Goal: Task Accomplishment & Management: Use online tool/utility

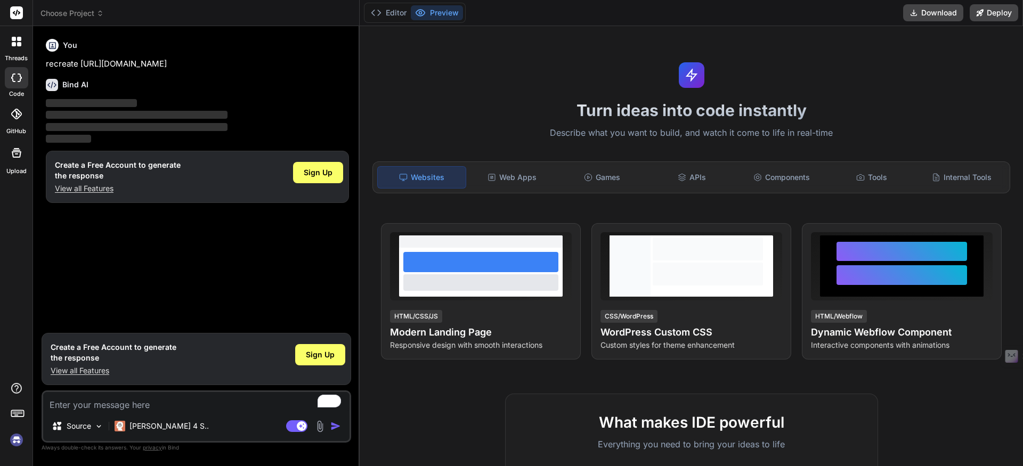
click at [15, 439] on img at bounding box center [16, 440] width 18 height 18
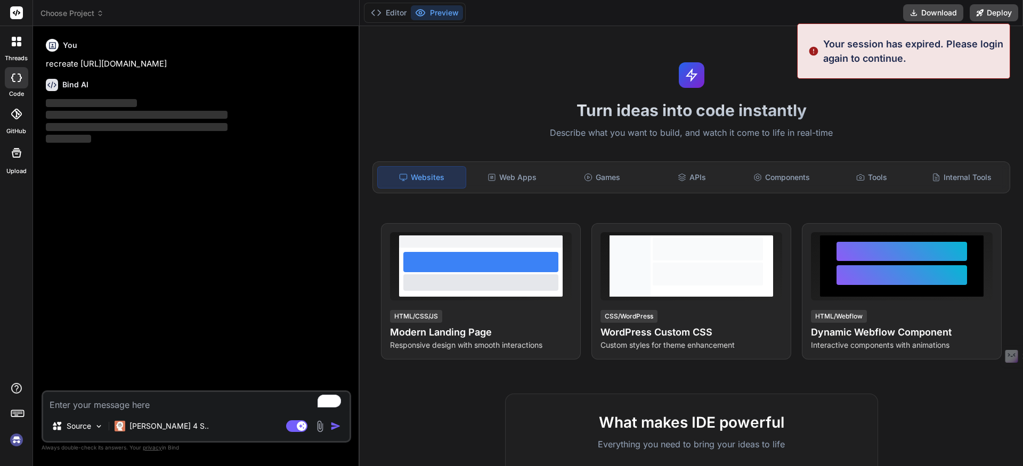
type textarea "x"
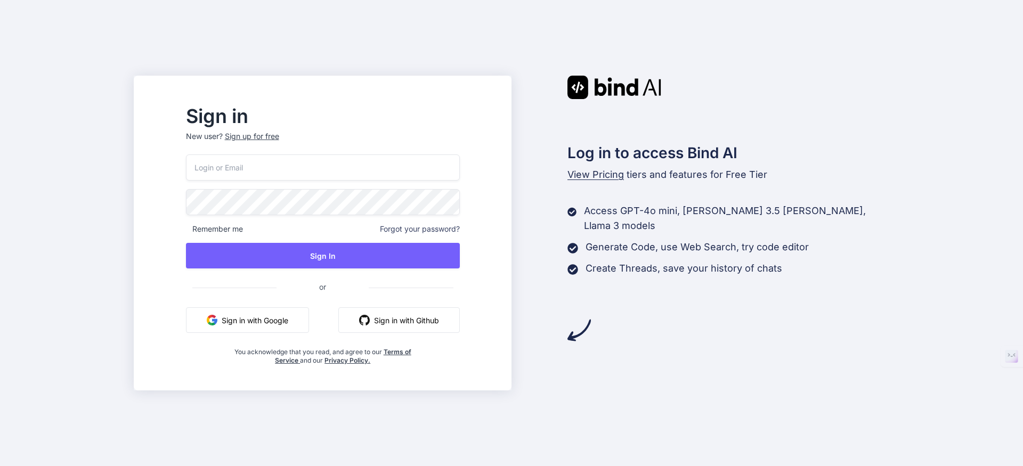
click at [273, 168] on input "email" at bounding box center [323, 168] width 274 height 26
click at [0, 466] on com-1password-button at bounding box center [0, 466] width 0 height 0
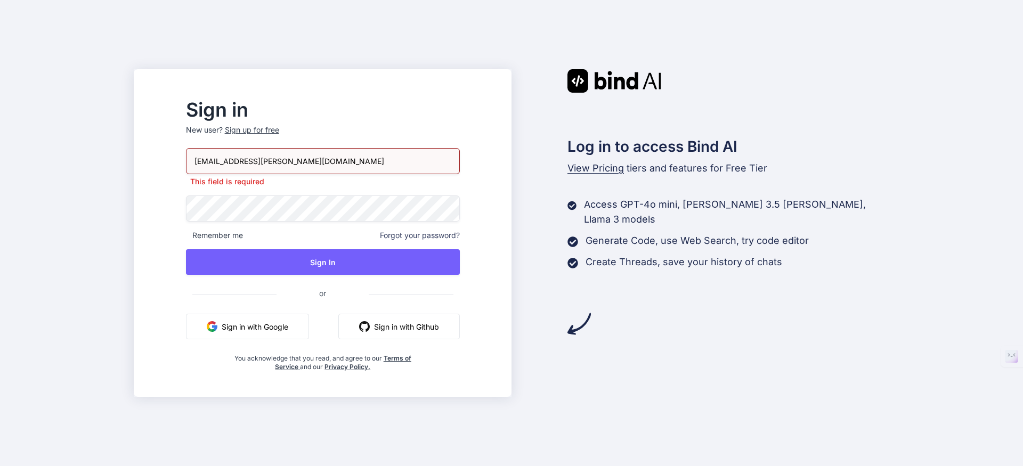
type input "max.sandoval@gmail.com"
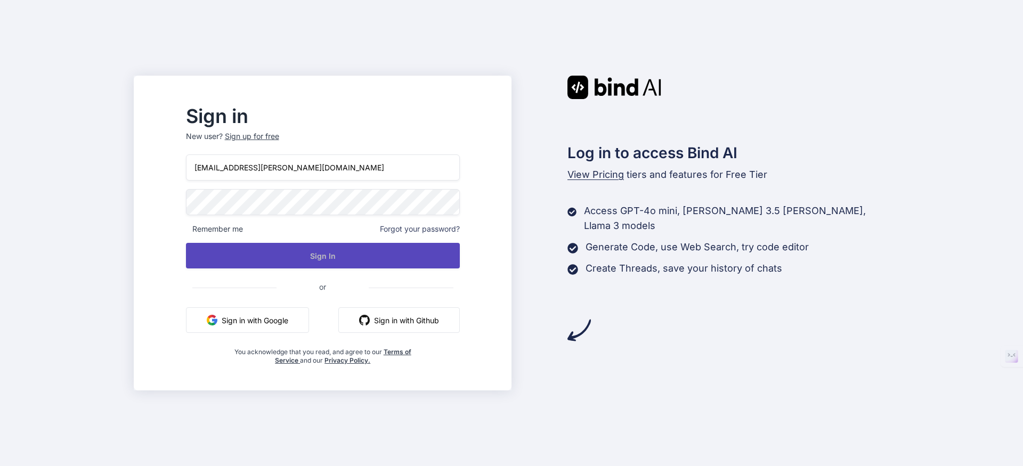
click at [359, 262] on button "Sign In" at bounding box center [323, 256] width 274 height 26
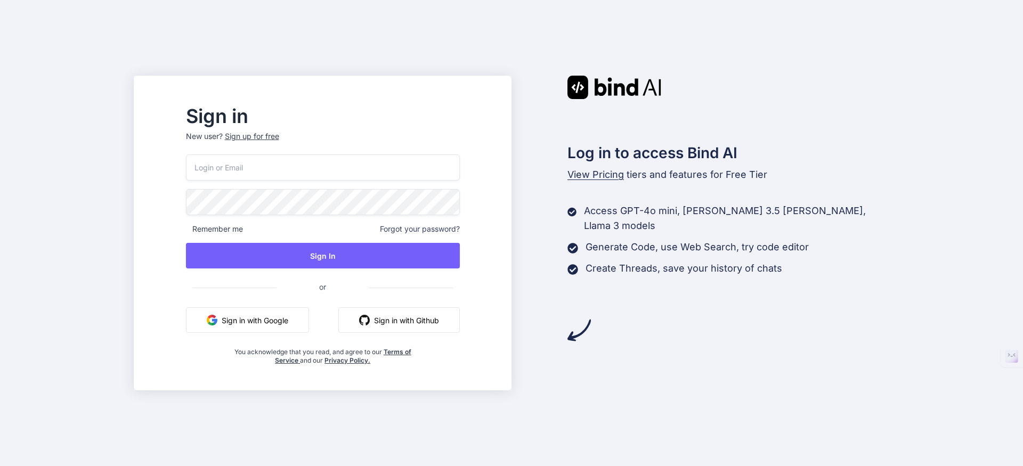
click at [298, 167] on input "email" at bounding box center [323, 168] width 274 height 26
click at [0, 466] on com-1password-button at bounding box center [0, 466] width 0 height 0
click at [596, 173] on span "View Pricing" at bounding box center [596, 174] width 56 height 11
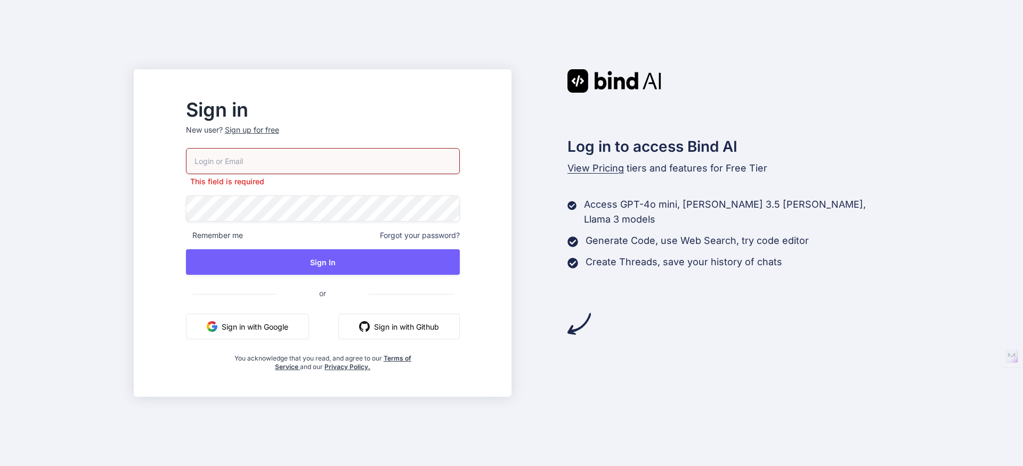
click at [313, 156] on input "email" at bounding box center [323, 161] width 274 height 26
type input "max.sandoval@gmail.com"
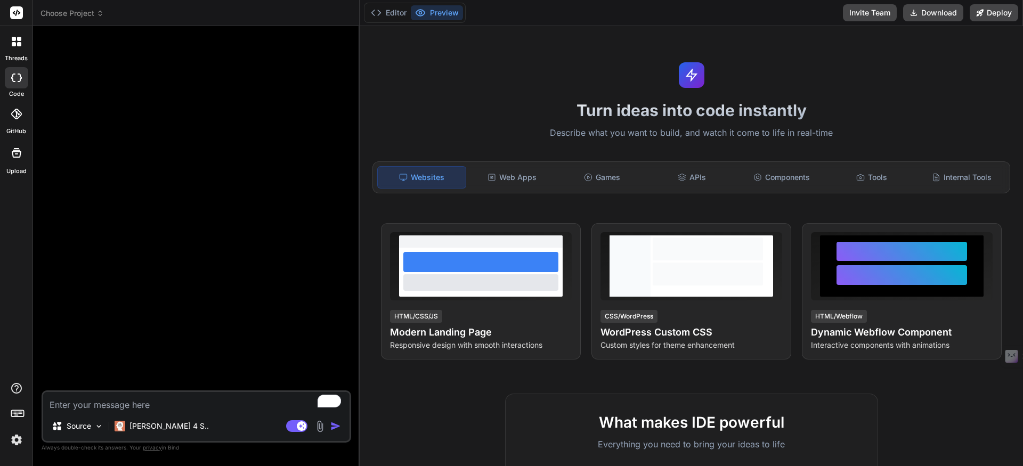
click at [19, 440] on img at bounding box center [16, 440] width 18 height 18
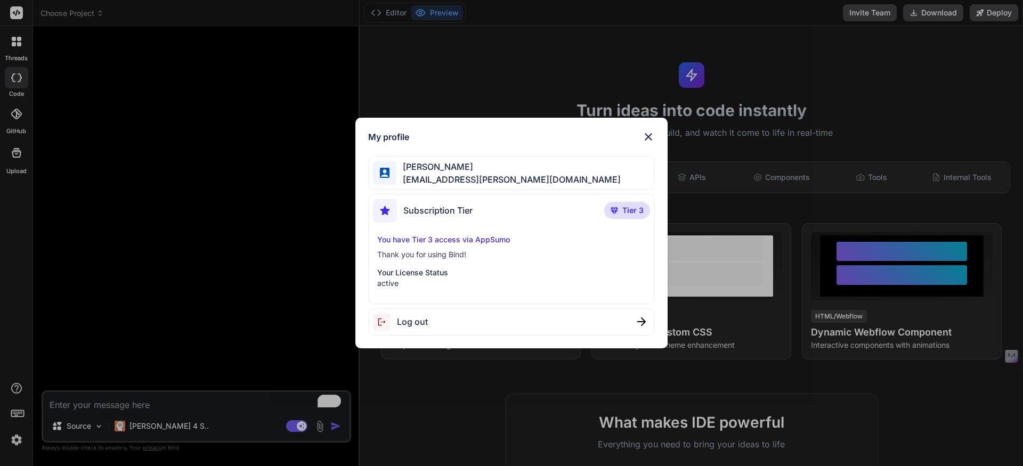
click at [647, 134] on img at bounding box center [648, 137] width 13 height 13
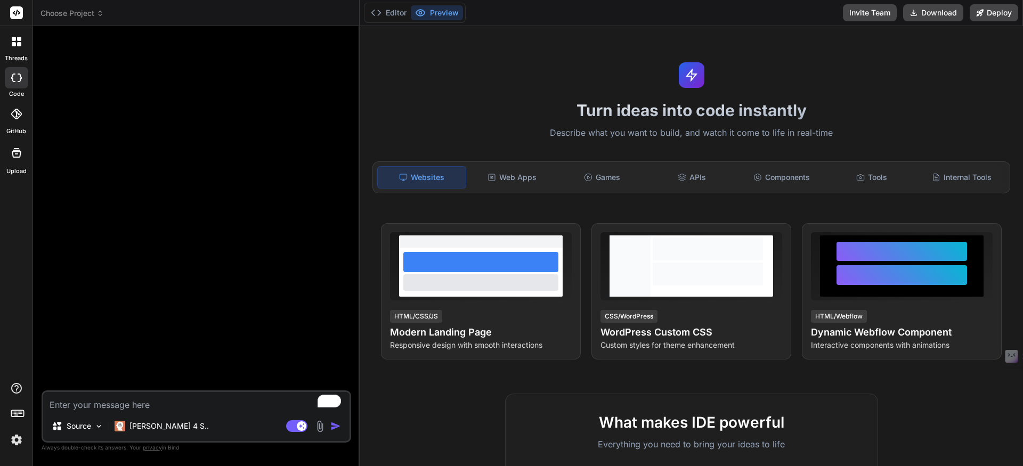
click at [13, 42] on icon at bounding box center [14, 44] width 4 height 4
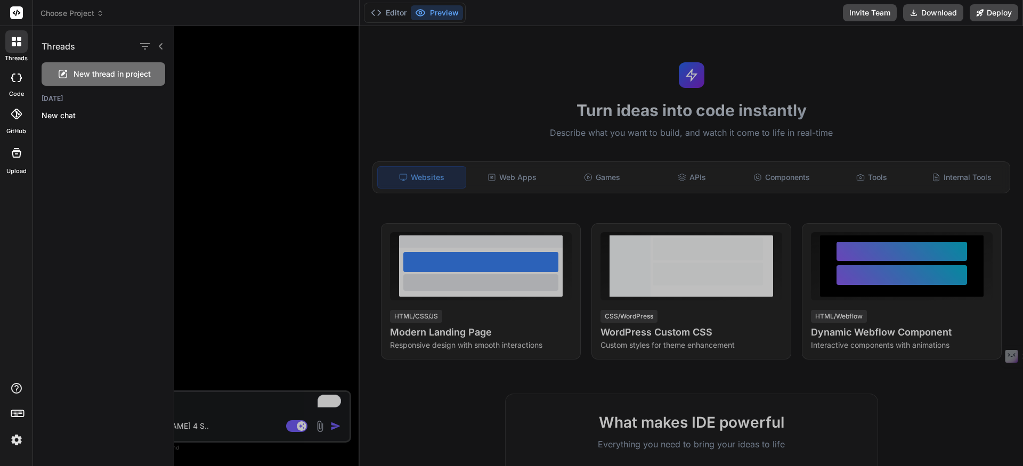
click at [18, 79] on icon at bounding box center [16, 78] width 11 height 9
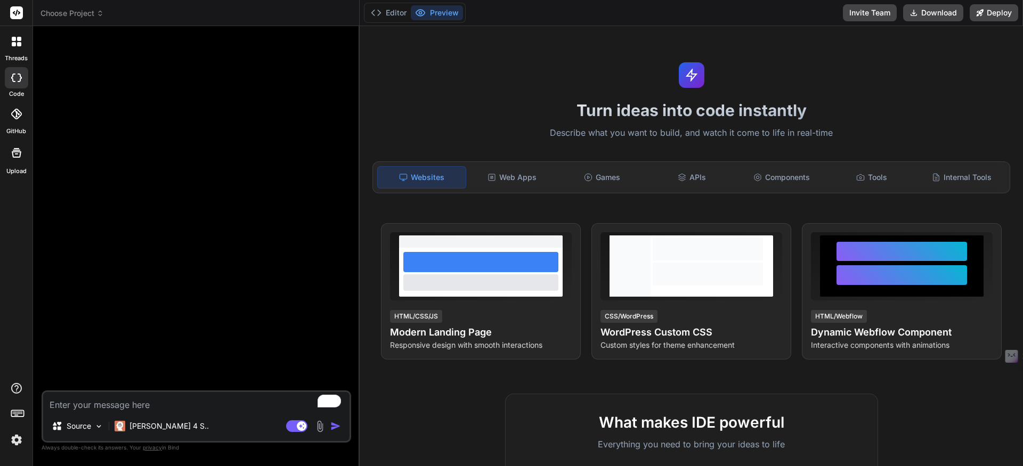
click at [401, 177] on icon at bounding box center [403, 177] width 9 height 9
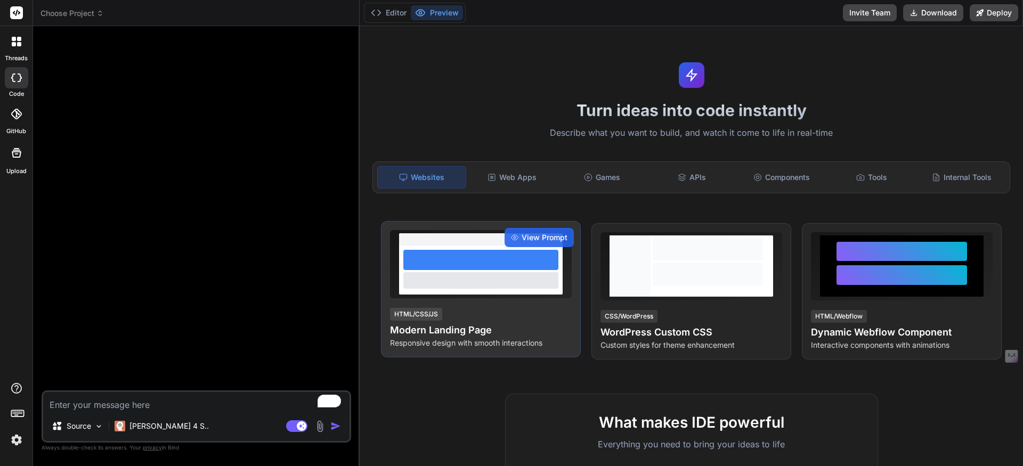
click at [490, 327] on h4 "Modern Landing Page" at bounding box center [481, 330] width 182 height 15
click at [492, 325] on h4 "Modern Landing Page" at bounding box center [481, 330] width 182 height 15
click at [517, 303] on div "View Prompt HTML/CSS/JS Modern Landing Page Responsive design with smooth inter…" at bounding box center [481, 289] width 200 height 136
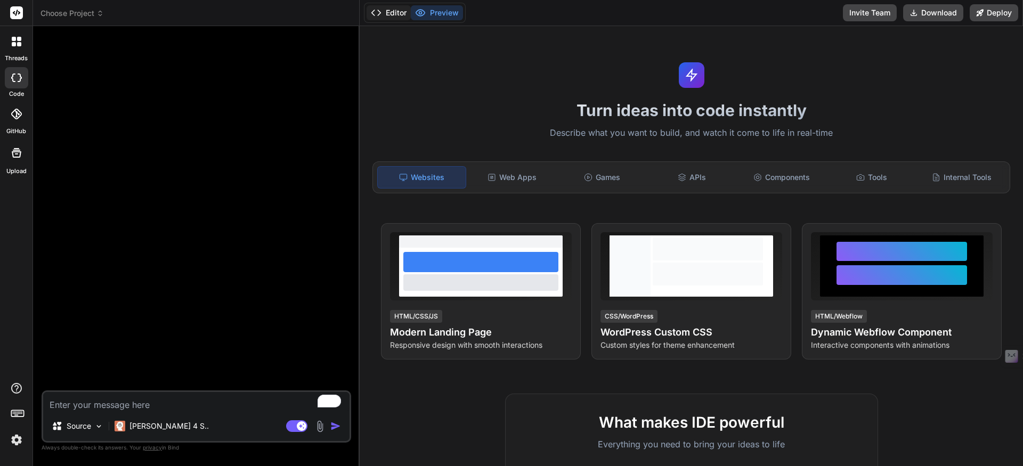
click at [390, 13] on button "Editor" at bounding box center [389, 12] width 44 height 15
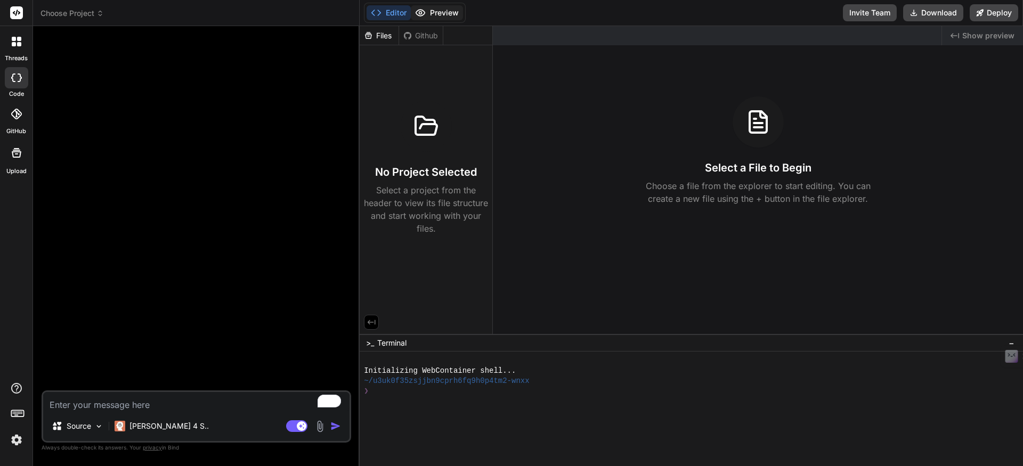
click at [441, 12] on button "Preview" at bounding box center [437, 12] width 52 height 15
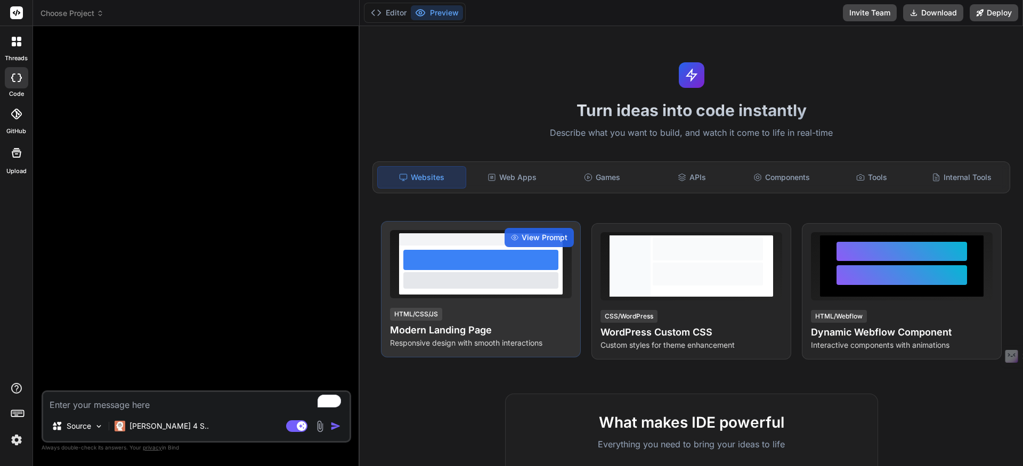
click at [511, 268] on div at bounding box center [480, 260] width 155 height 20
click at [542, 234] on span "View Prompt" at bounding box center [545, 237] width 46 height 11
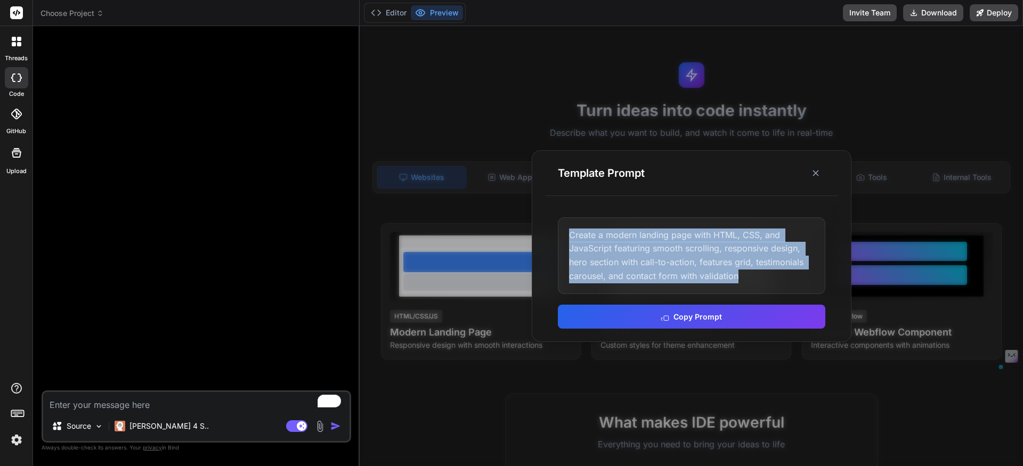
drag, startPoint x: 753, startPoint y: 279, endPoint x: 565, endPoint y: 235, distance: 192.9
click at [565, 235] on div "Create a modern landing page with HTML, CSS, and JavaScript featuring smooth sc…" at bounding box center [692, 255] width 268 height 77
click at [666, 312] on icon at bounding box center [665, 316] width 9 height 9
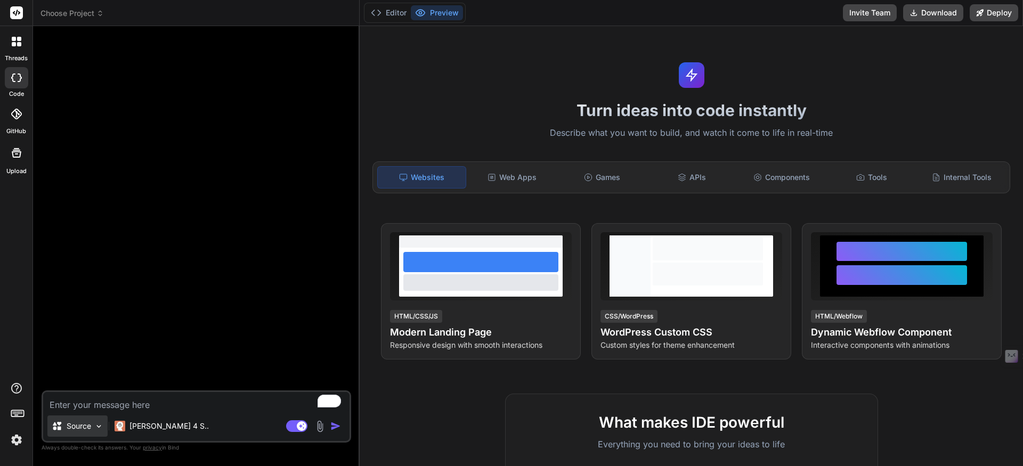
click at [95, 426] on img at bounding box center [98, 426] width 9 height 9
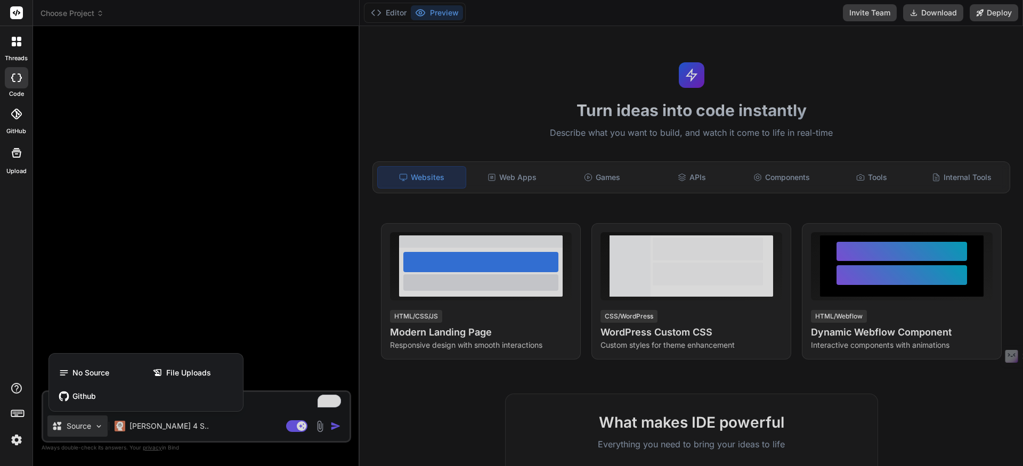
click at [95, 426] on div at bounding box center [511, 233] width 1023 height 466
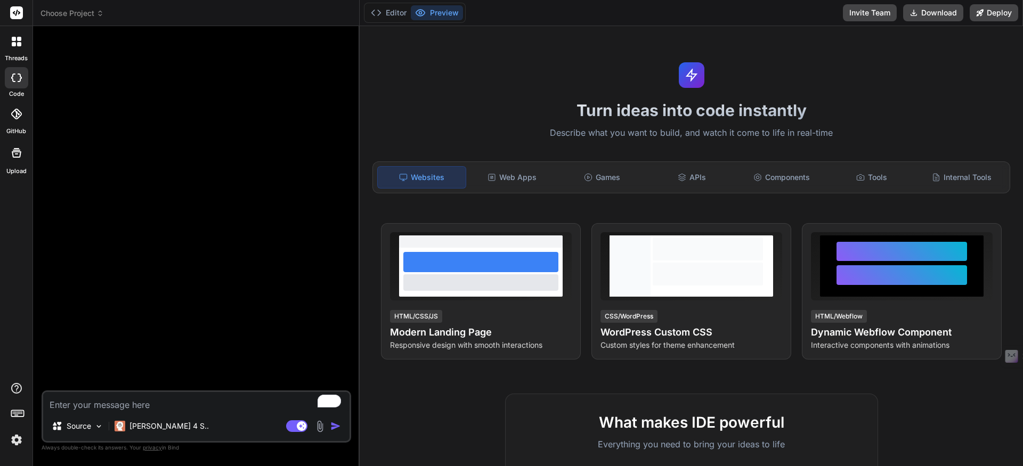
click at [98, 408] on textarea "To enrich screen reader interactions, please activate Accessibility in Grammarl…" at bounding box center [196, 401] width 306 height 19
click at [12, 433] on img at bounding box center [16, 440] width 18 height 18
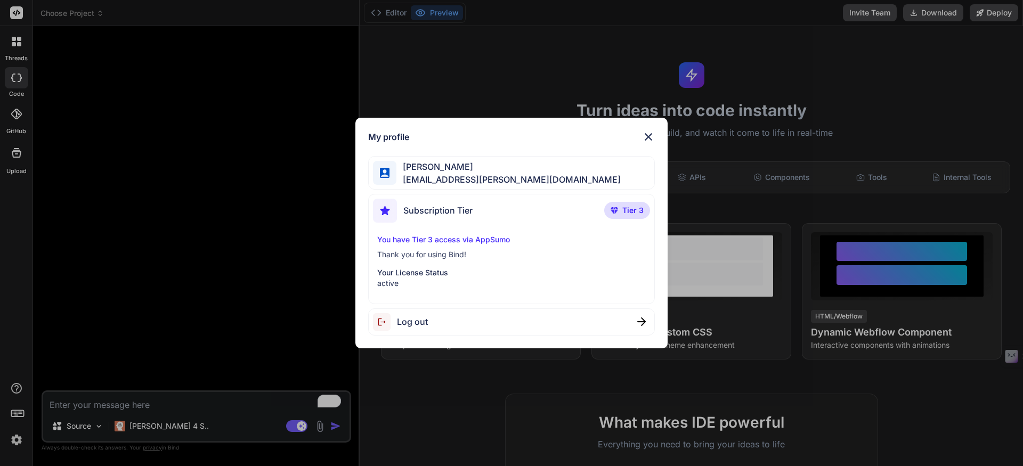
click at [14, 411] on div "My profile Max Sandoval max.sandoval@gmail.com Subscription Tier Tier 3 You hav…" at bounding box center [511, 233] width 1023 height 466
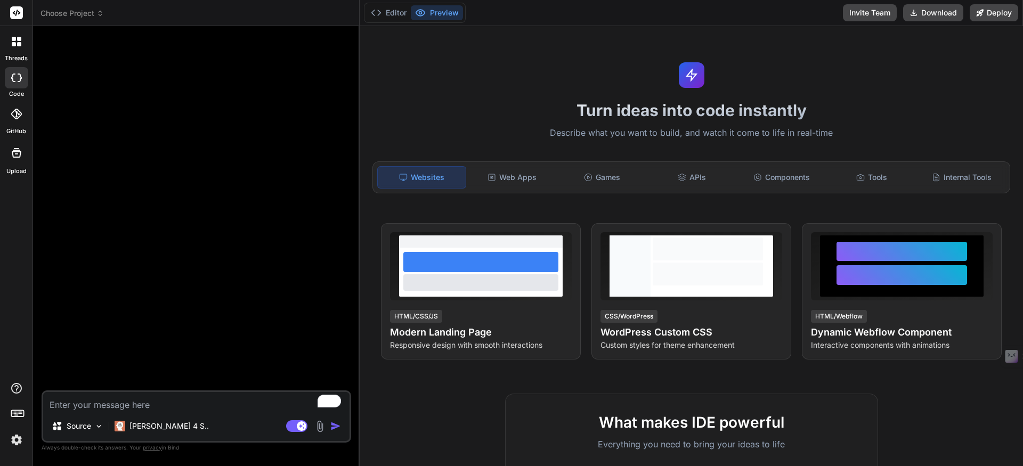
click at [14, 411] on icon at bounding box center [17, 413] width 15 height 15
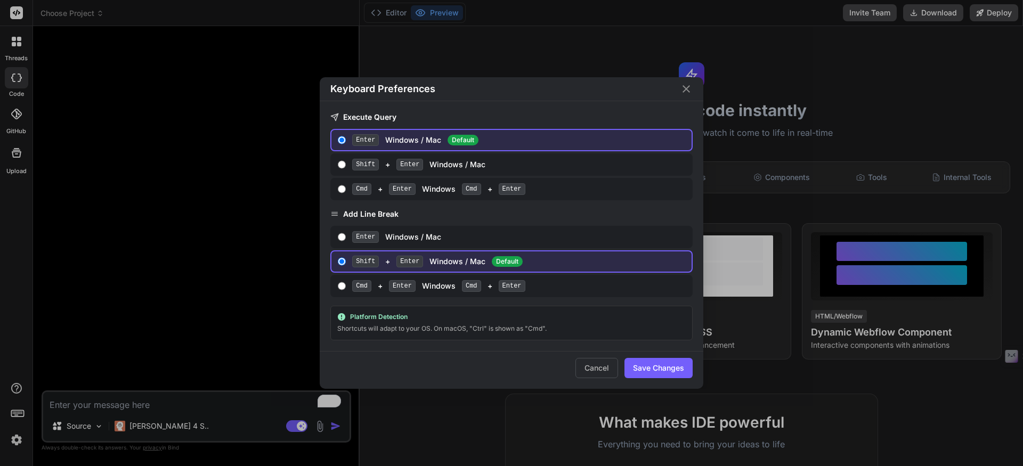
click at [14, 411] on div "Keyboard Preferences Execute Query Enter Windows / Mac Default Shift + Enter Wi…" at bounding box center [511, 233] width 1023 height 466
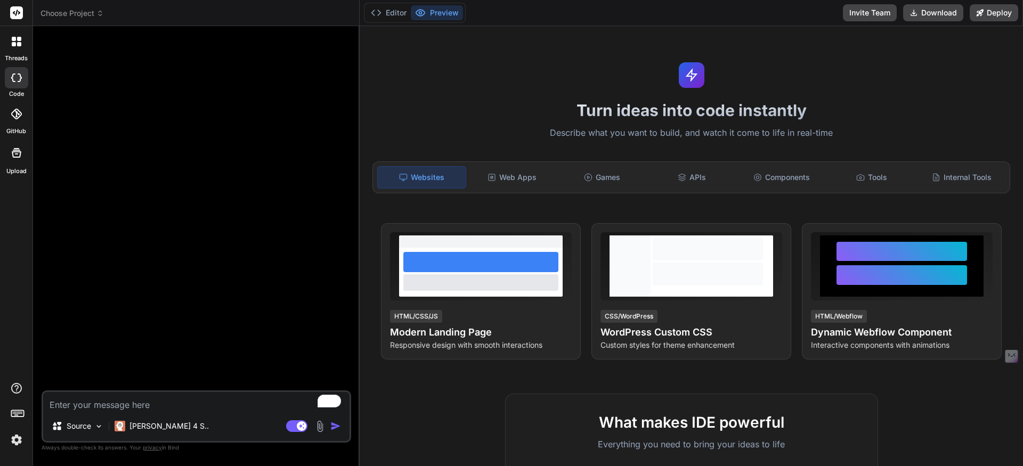
click at [80, 408] on textarea "To enrich screen reader interactions, please activate Accessibility in Grammarl…" at bounding box center [196, 401] width 306 height 19
paste textarea "Create a modern landing page with HTML, CSS, and JavaScript featuring smooth sc…"
type textarea "x"
type textarea "Create a modern landing page with HTML, CSS, and JavaScript featuring smooth sc…"
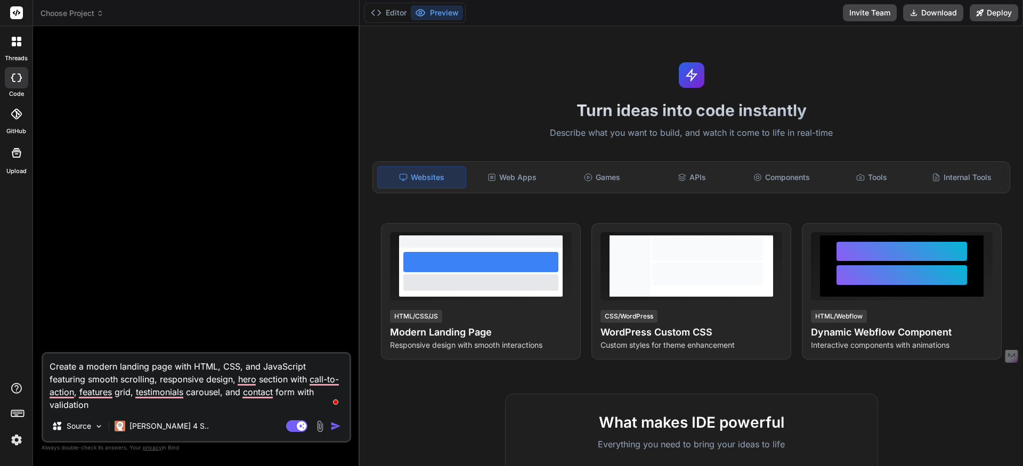
click at [119, 367] on textarea "Create a modern landing page with HTML, CSS, and JavaScript featuring smooth sc…" at bounding box center [196, 383] width 306 height 58
type textarea "x"
type textarea "Create a modern wlanding page with HTML, CSS, and JavaScript featuring smooth s…"
type textarea "x"
type textarea "Create a modern welanding page with HTML, CSS, and JavaScript featuring smooth …"
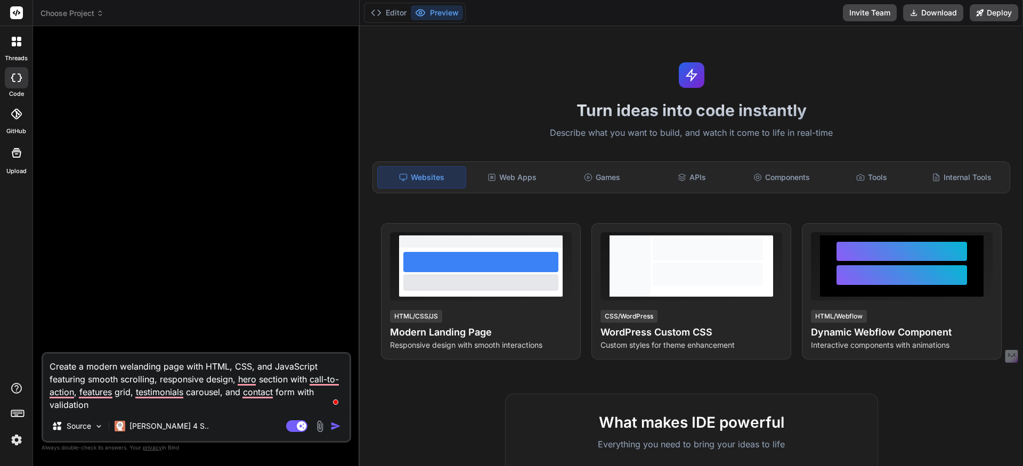
type textarea "x"
type textarea "Create a modern weblanding page with HTML, CSS, and JavaScript featuring smooth…"
type textarea "x"
type textarea "Create a modern webslanding page with HTML, CSS, and JavaScript featuring smoot…"
type textarea "x"
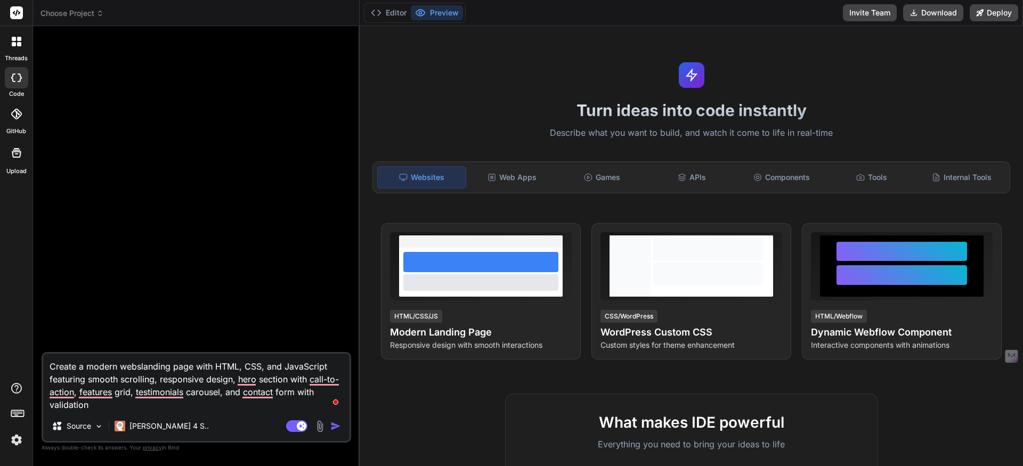
type textarea "Create a modern websilanding page with HTML, CSS, and JavaScript featuring smoo…"
type textarea "x"
type textarea "Create a modern websitlanding page with HTML, CSS, and JavaScript featuring smo…"
type textarea "x"
type textarea "Create a modern websitelanding page with HTML, CSS, and JavaScript featuring sm…"
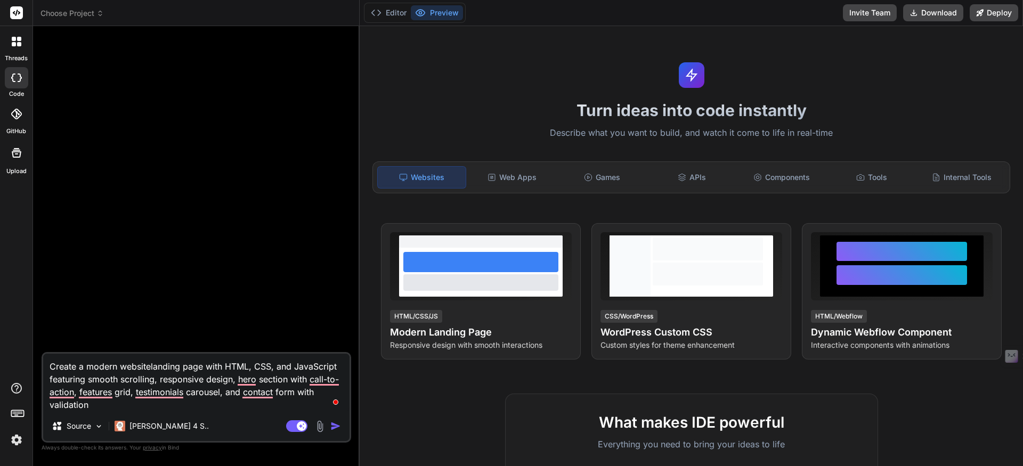
type textarea "x"
type textarea "Create a modern website landing page with HTML, CSS, and JavaScript featuring s…"
type textarea "x"
type textarea "Create a modern website wlanding page with HTML, CSS, and JavaScript featuring …"
type textarea "x"
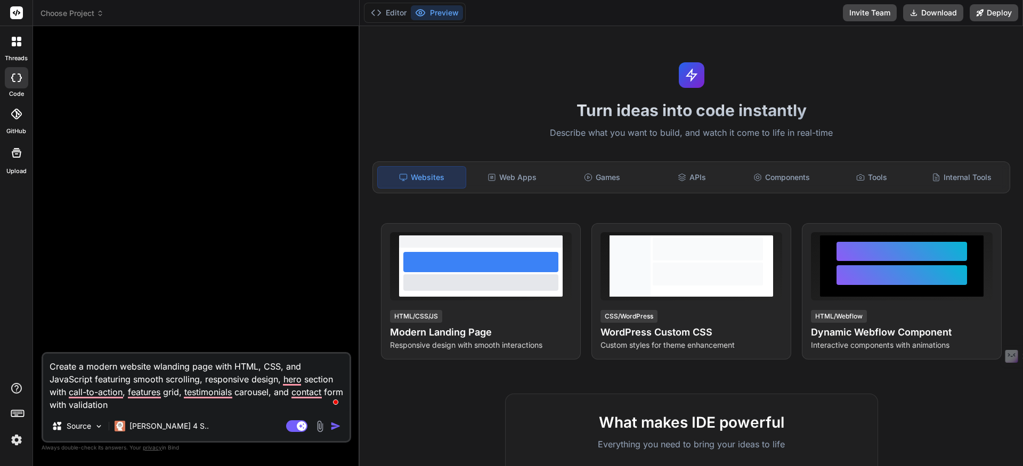
type textarea "Create a modern website whlanding page with HTML, CSS, and JavaScript featuring…"
type textarea "x"
type textarea "Create a modern website whilanding page with HTML, CSS, and JavaScript featurin…"
type textarea "x"
type textarea "Create a modern website whiclanding page with HTML, CSS, and JavaScript featuri…"
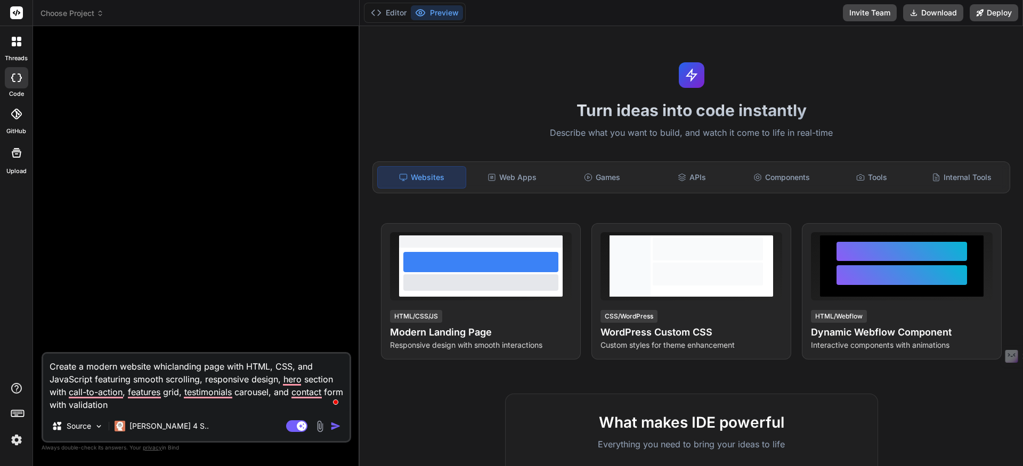
type textarea "x"
type textarea "Create a modern website whichlanding page with HTML, CSS, and JavaScript featur…"
type textarea "x"
type textarea "Create a modern website which landing page with HTML, CSS, and JavaScript featu…"
type textarea "x"
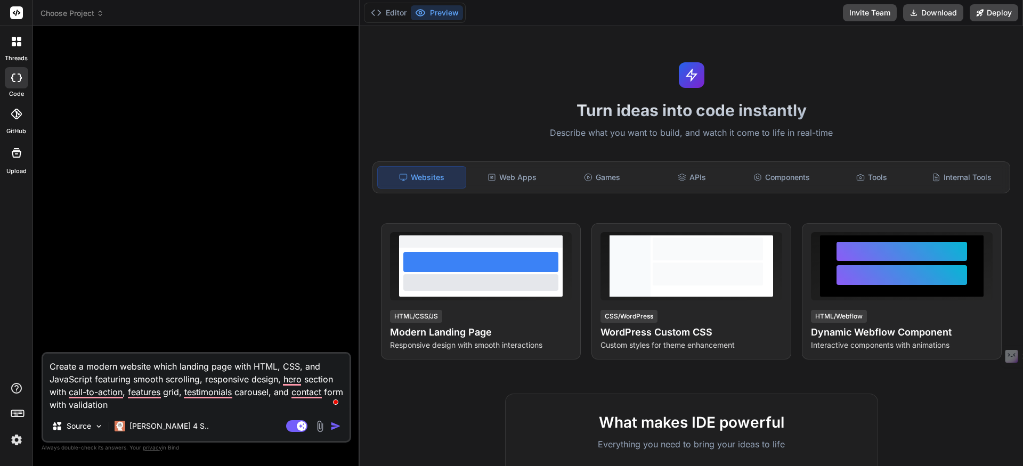
type textarea "Create a modern website which rlanding page with HTML, CSS, and JavaScript feat…"
type textarea "x"
type textarea "Create a modern website which relanding page with HTML, CSS, and JavaScript fea…"
type textarea "x"
type textarea "Create a modern website which reslanding page with HTML, CSS, and JavaScript fe…"
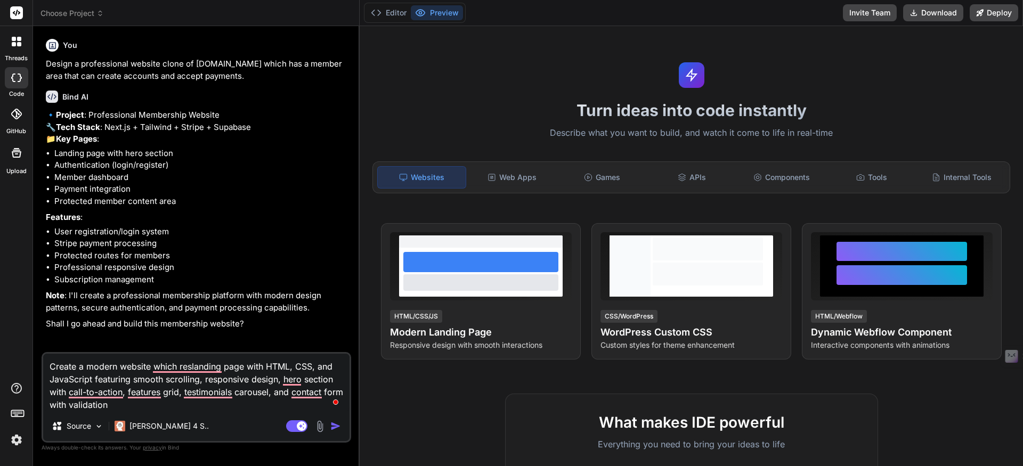
scroll to position [4, 0]
click at [249, 330] on p "Shall I go ahead and build this membership website?" at bounding box center [197, 324] width 303 height 12
drag, startPoint x: 123, startPoint y: 408, endPoint x: 25, endPoint y: 360, distance: 109.2
click at [25, 360] on div "threads code GitHub Upload Choose Project Created with Pixso. Bind AI Web Searc…" at bounding box center [511, 233] width 1023 height 466
type textarea "x"
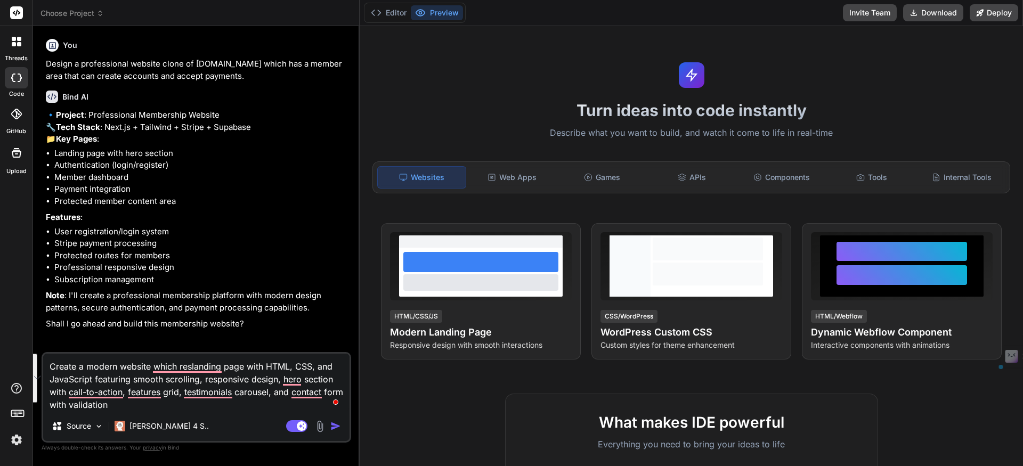
type textarea "y"
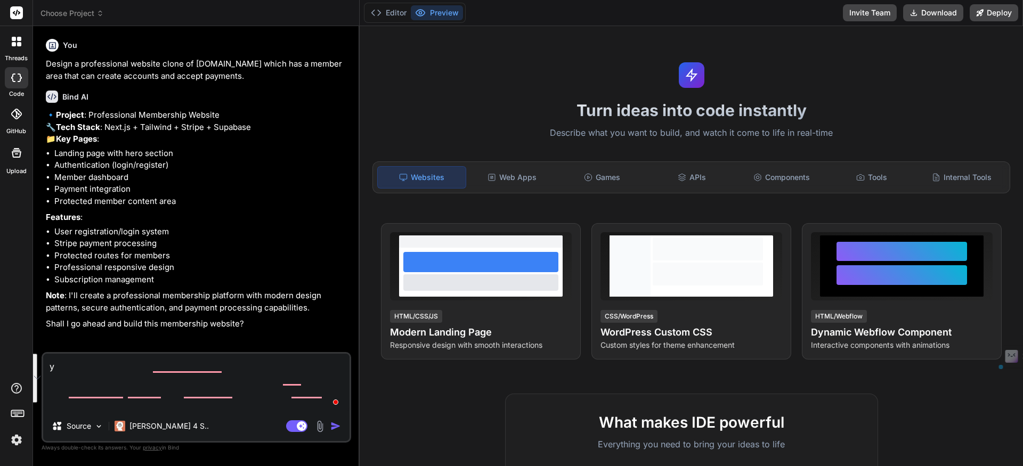
scroll to position [0, 0]
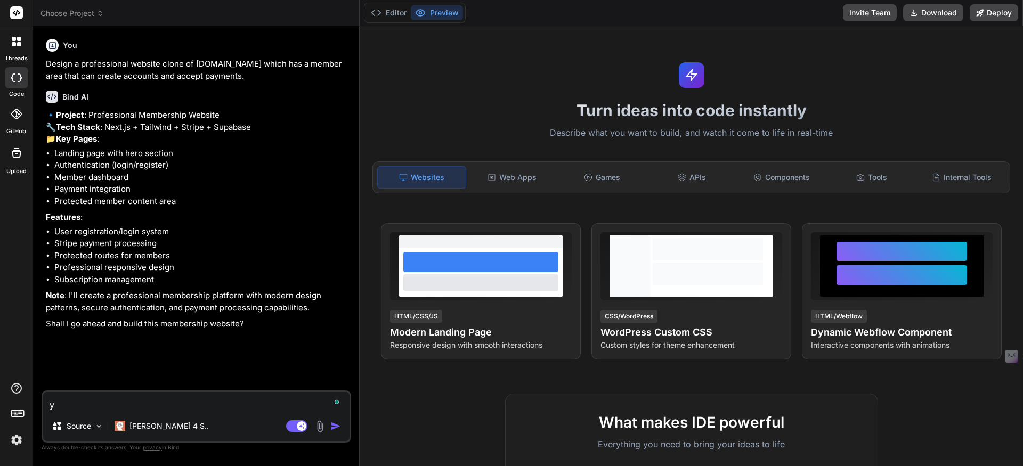
type textarea "x"
type textarea "ye"
type textarea "x"
type textarea "yes"
type textarea "x"
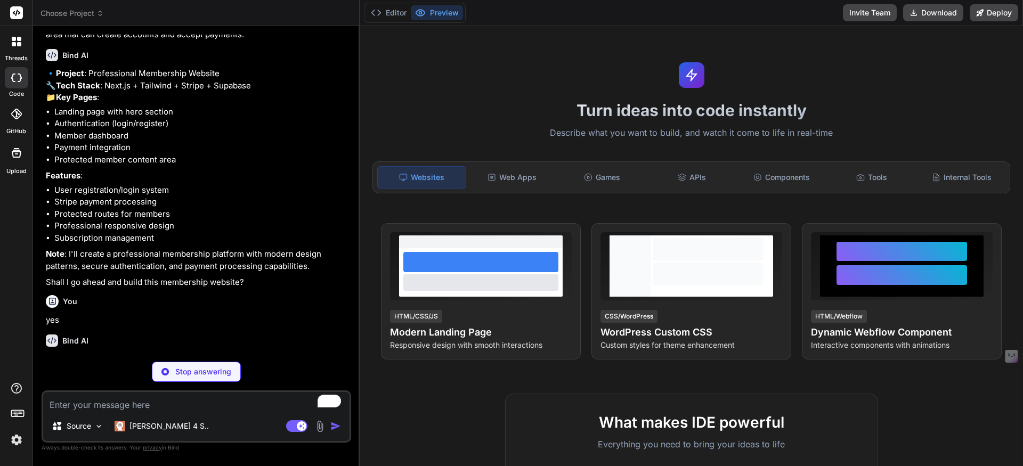
scroll to position [76, 0]
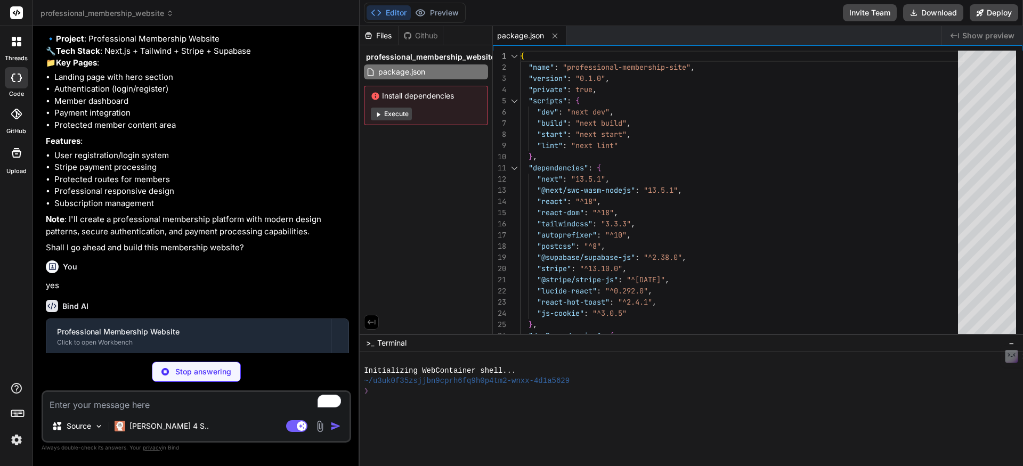
type textarea "x"
type textarea "module.exports = nextConfig"
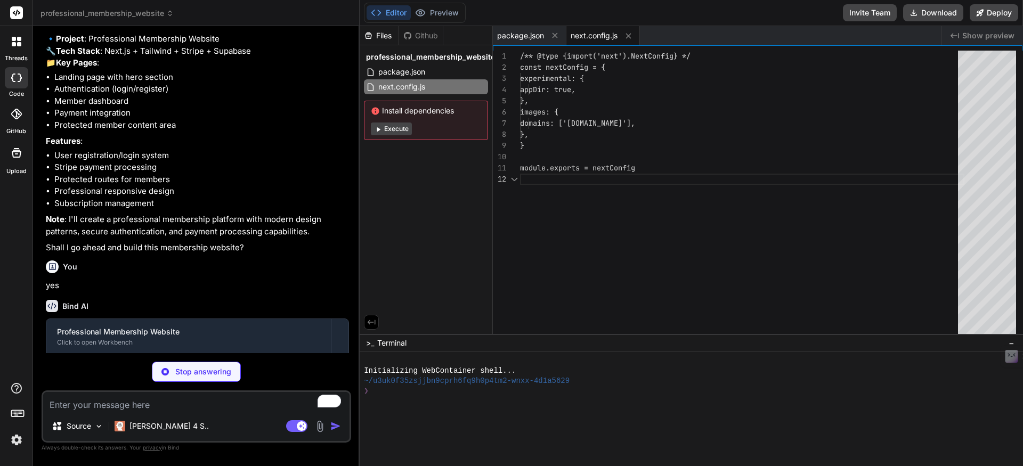
scroll to position [11, 0]
type textarea "x"
type textarea "}"
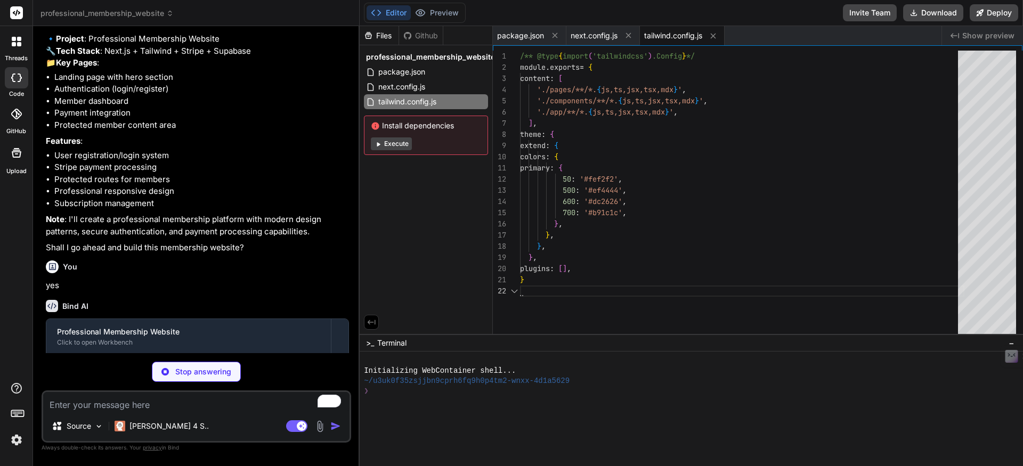
type textarea "x"
type textarea "module.exports = { plugins: { tailwindcss: {}, autoprefixer: {}, }, }"
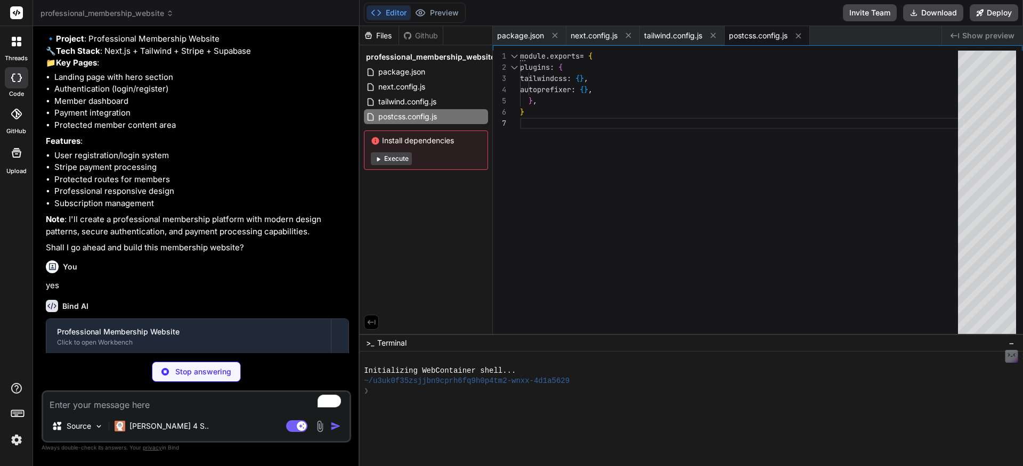
type textarea "x"
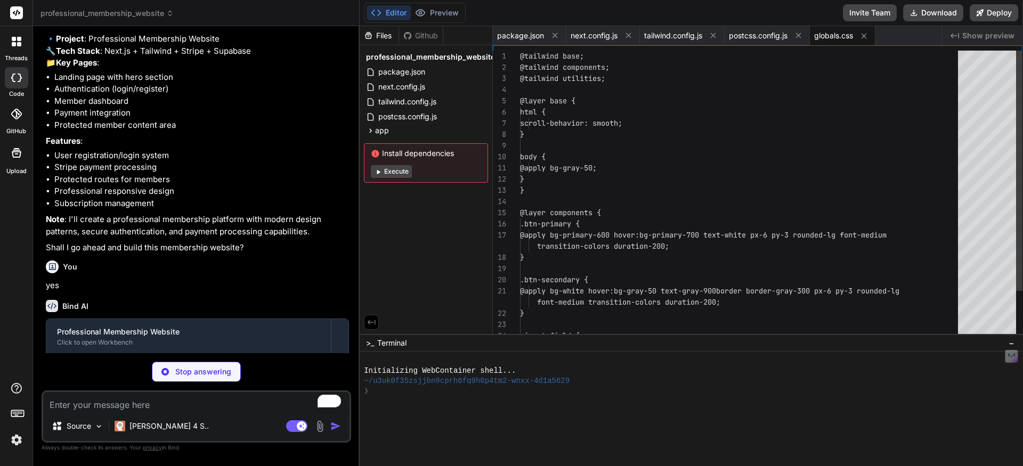
type textarea "x"
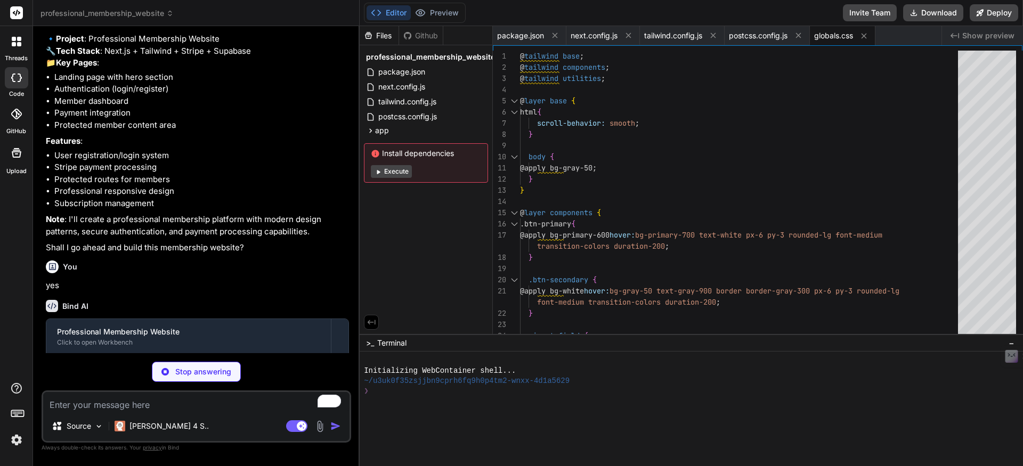
type textarea "x"
type textarea "}"
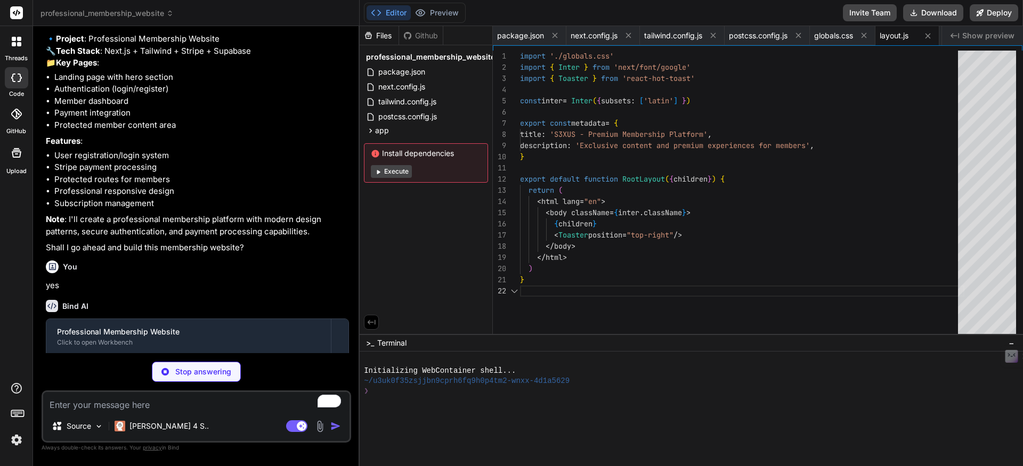
scroll to position [11, 0]
type textarea "x"
type textarea "<Hero /> <Features /> <Pricing /> <Footer /> </main> ) }"
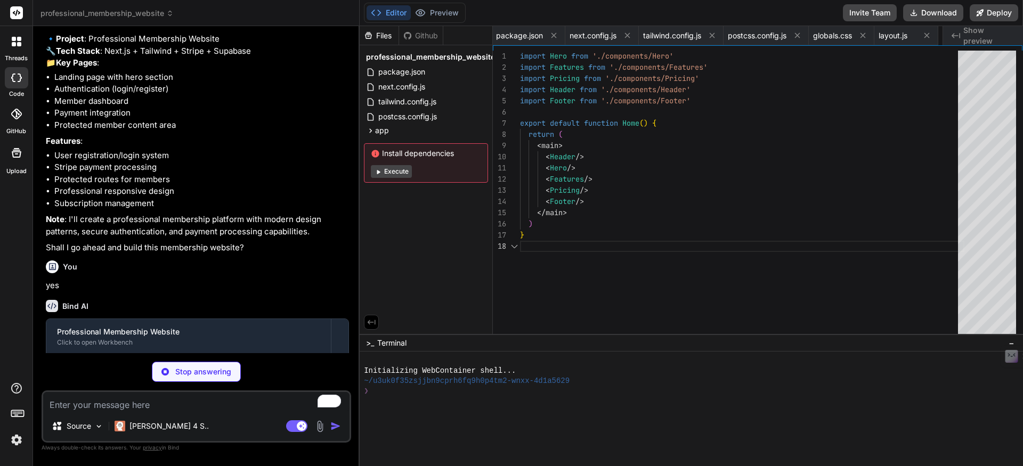
scroll to position [78, 0]
type textarea "x"
type textarea "</nav> </div> )} </div> </header> ) }"
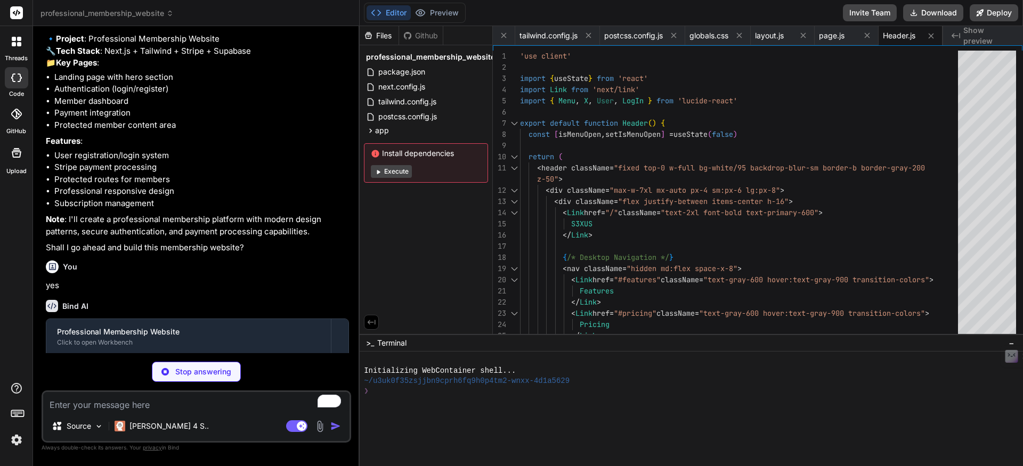
type textarea "x"
type textarea "</section> ) }"
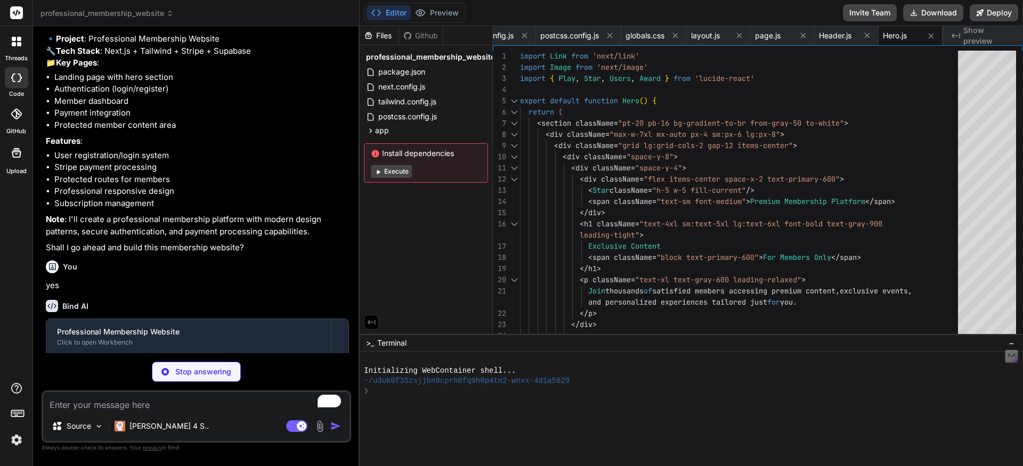
type textarea "x"
type textarea "}"
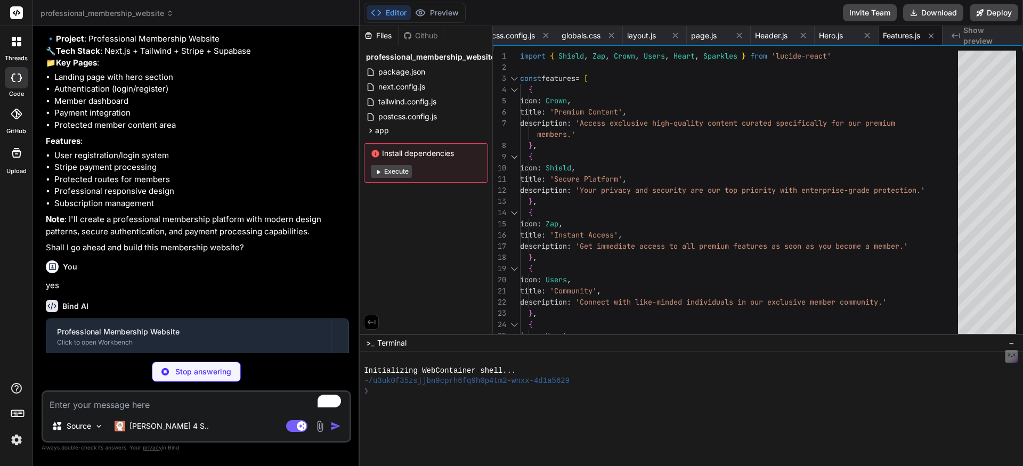
type textarea "x"
type textarea "</div> </section> ) }"
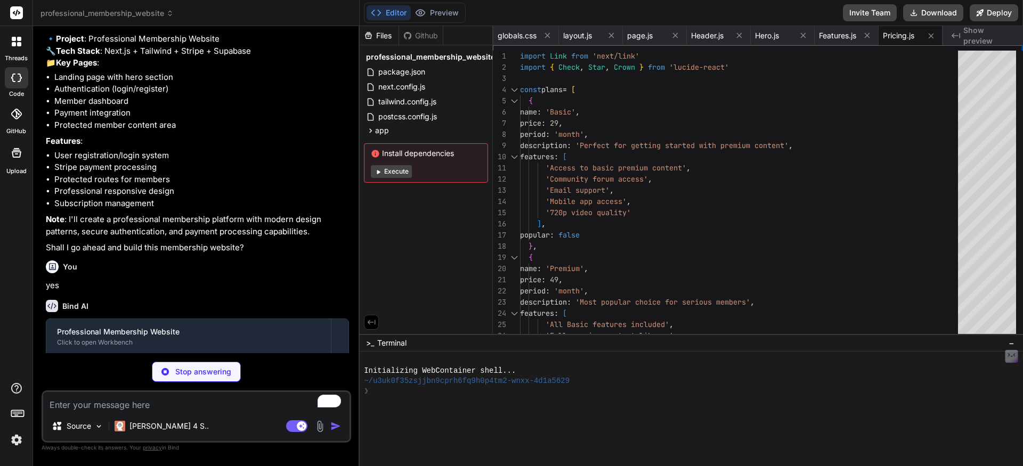
type textarea "x"
type textarea "</footer> ) }"
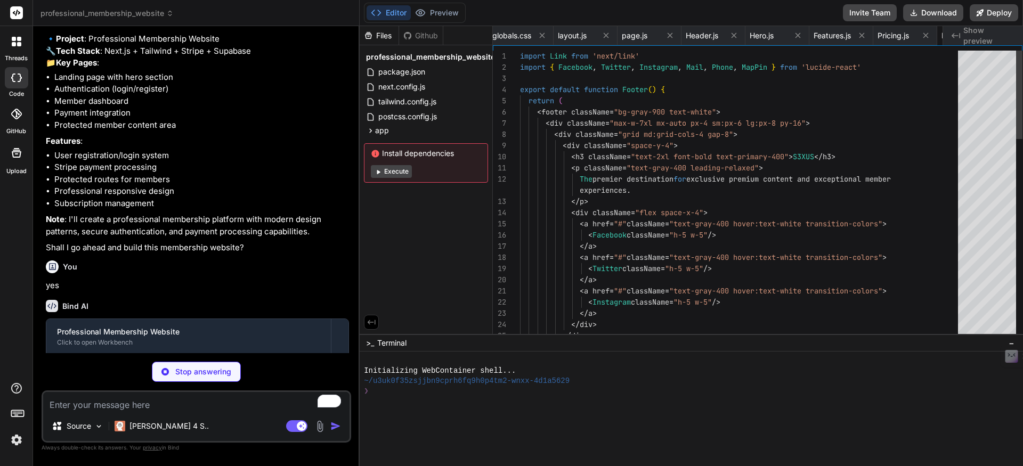
scroll to position [44, 0]
type textarea "x"
type textarea "</div> </div> ) }"
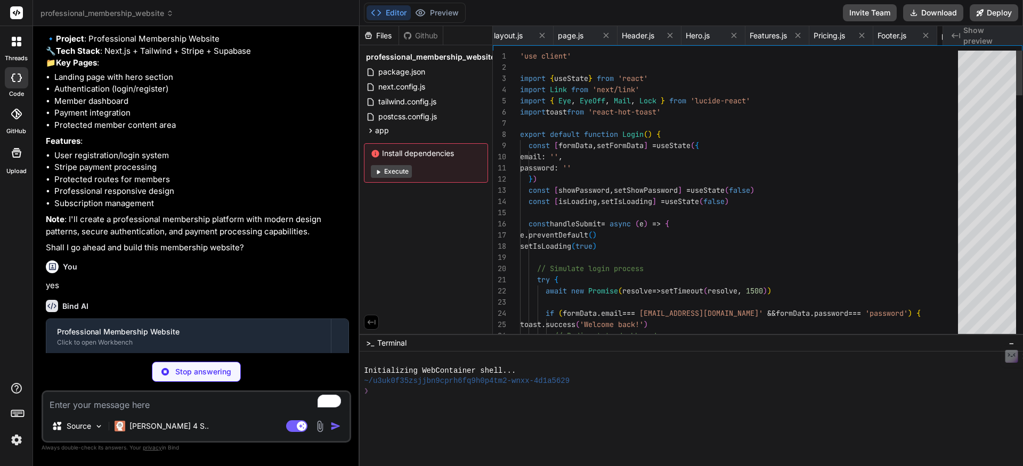
scroll to position [55, 0]
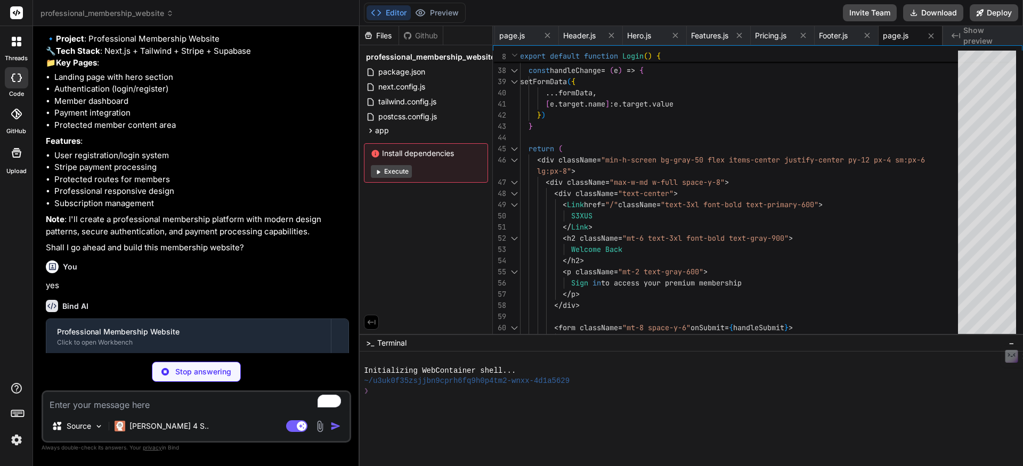
type textarea "x"
type textarea "<Link href="/login" className="text-primary-600 hover:text-primary-500 font-med…"
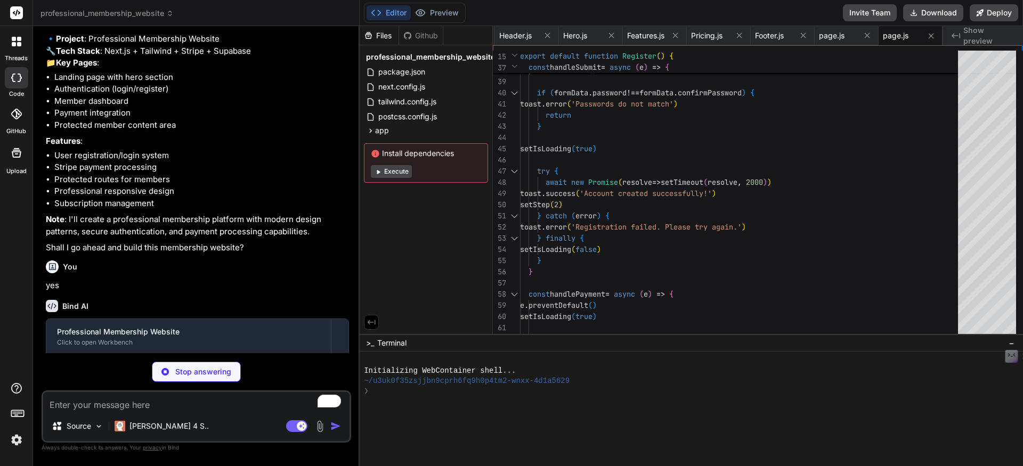
type textarea "x"
type textarea "}"
type textarea "x"
type textarea "import { createClient } from '@supabase/supabase-js' const supabaseUrl = proces…"
type textarea "x"
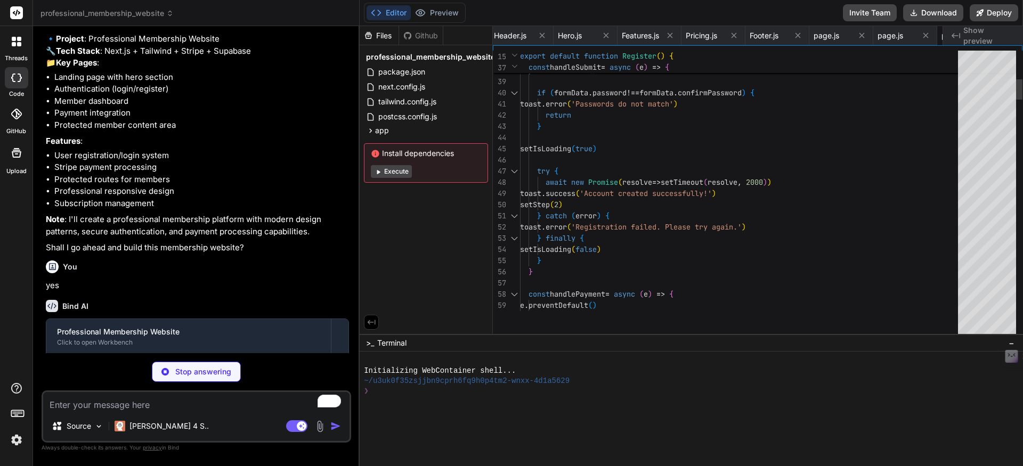
type textarea "import { loadStripe } from '@stripe/stripe-js' const stripePromise = loadStripe…"
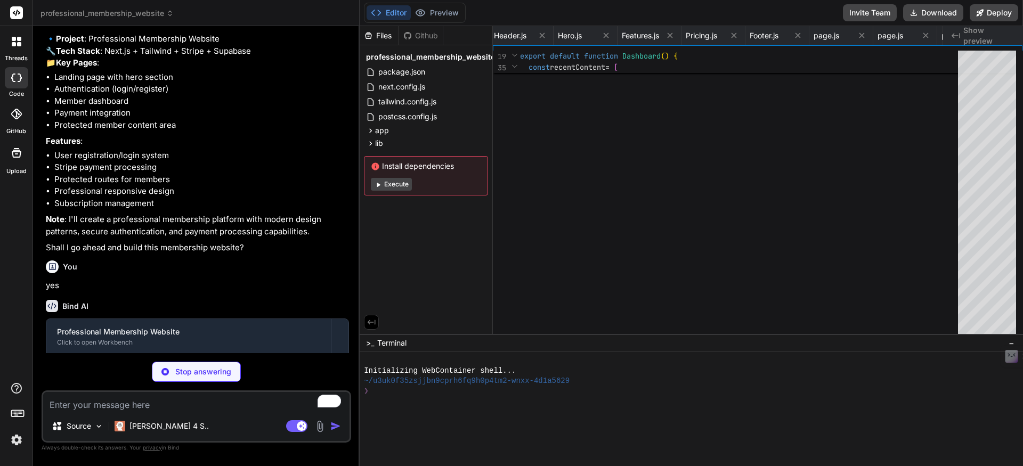
type textarea "x"
type textarea "# Next.js Configuration NEXTAUTH_URL=http://localhost:3000 NEXTAUTH_SECRET=your…"
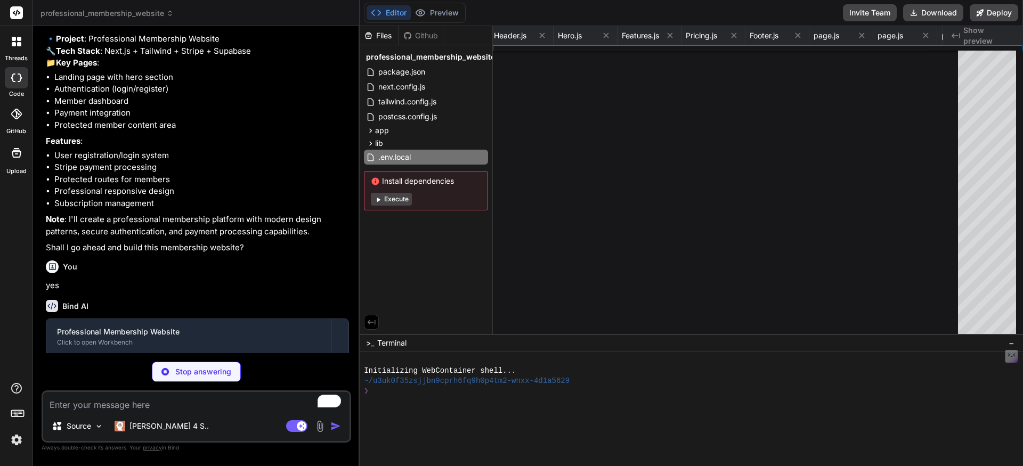
type textarea "x"
type textarea "- Modify color scheme in Tailwind config - Add new membership tiers - Extend da…"
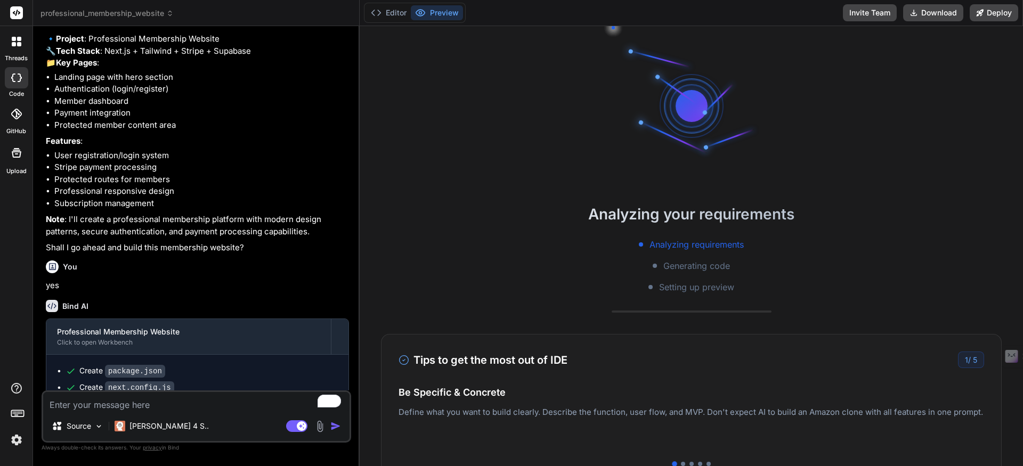
scroll to position [132, 0]
type textarea "x"
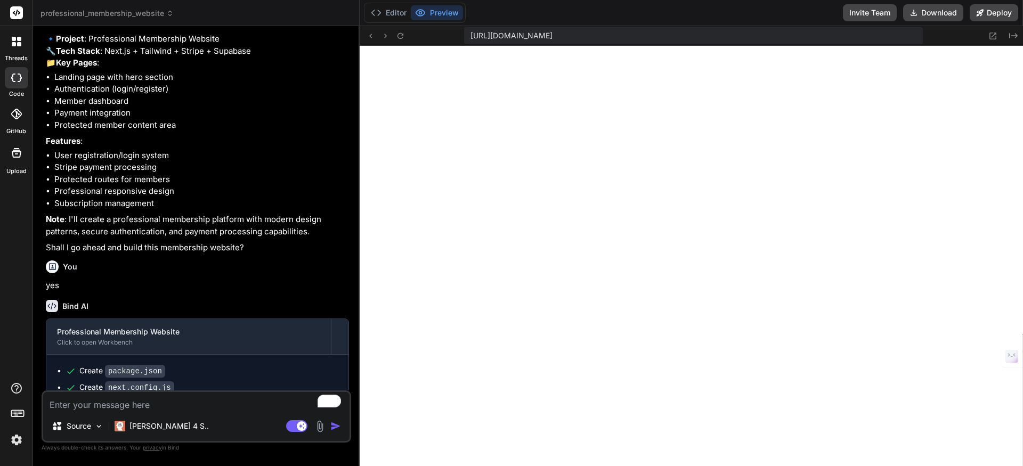
scroll to position [567, 0]
click at [370, 36] on icon at bounding box center [370, 35] width 9 height 9
click at [370, 35] on icon at bounding box center [370, 36] width 3 height 4
click at [387, 36] on icon at bounding box center [385, 35] width 9 height 9
click at [399, 35] on icon at bounding box center [400, 35] width 9 height 9
